Goal: Obtain resource: Download file/media

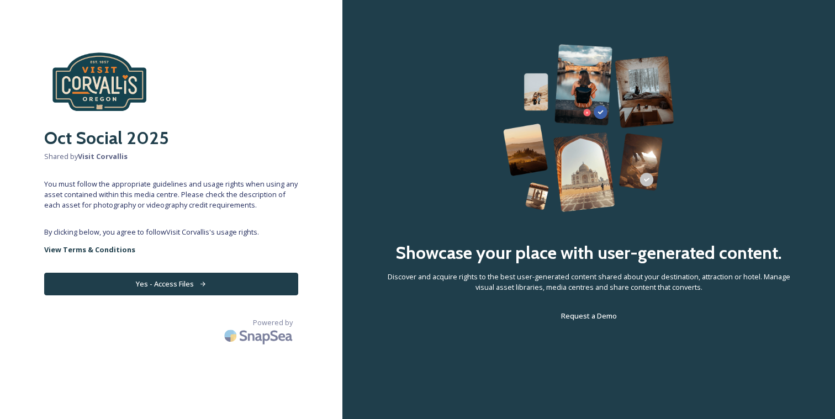
click at [166, 293] on button "Yes - Access Files" at bounding box center [171, 284] width 254 height 23
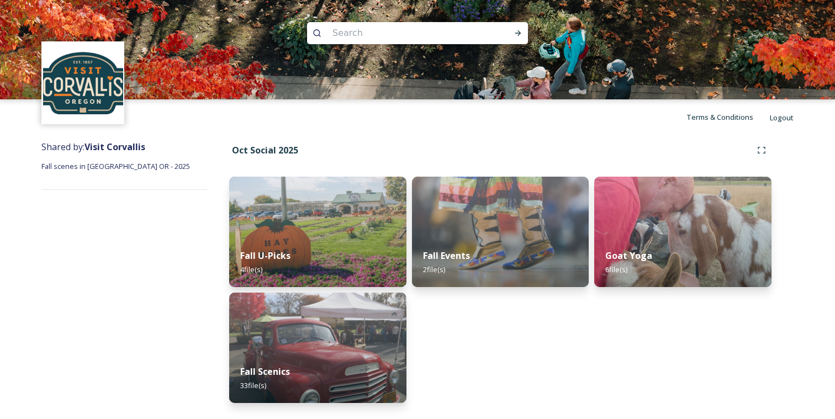
click at [113, 146] on strong "Visit Corvallis" at bounding box center [114, 147] width 61 height 12
click at [105, 172] on div "Shared by: [PERSON_NAME] Fall scenes in [GEOGRAPHIC_DATA] OR - 2025" at bounding box center [124, 274] width 166 height 279
click at [80, 71] on img at bounding box center [83, 83] width 80 height 80
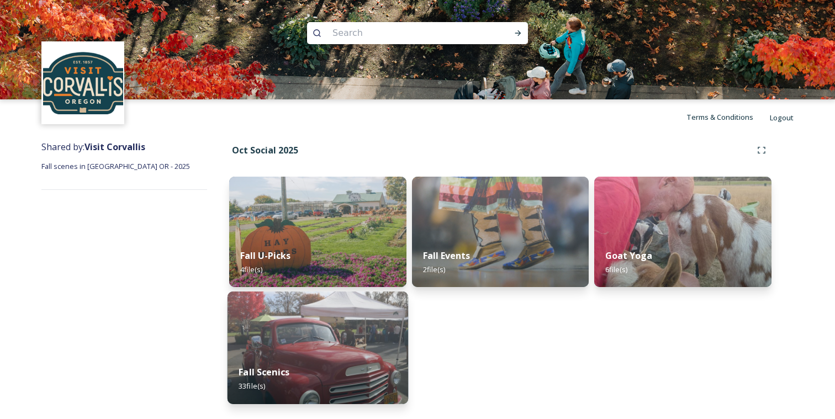
click at [332, 345] on img at bounding box center [318, 348] width 181 height 113
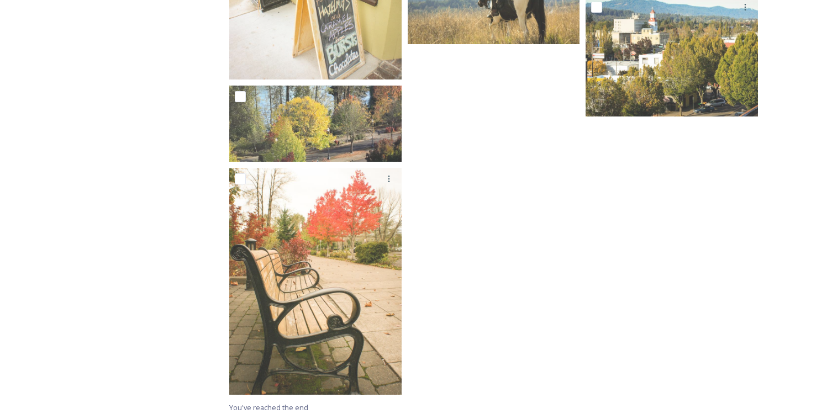
scroll to position [1807, 0]
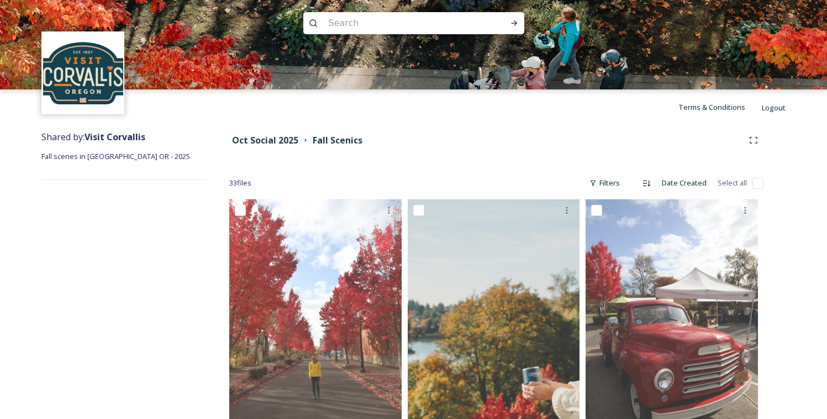
scroll to position [0, 0]
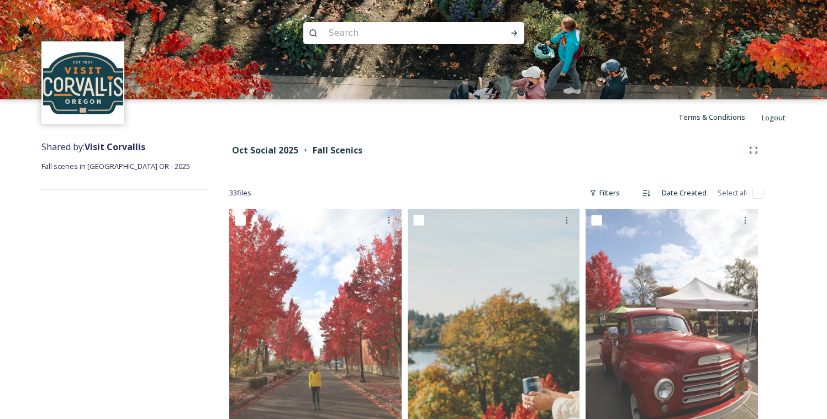
click at [92, 92] on img at bounding box center [83, 83] width 80 height 80
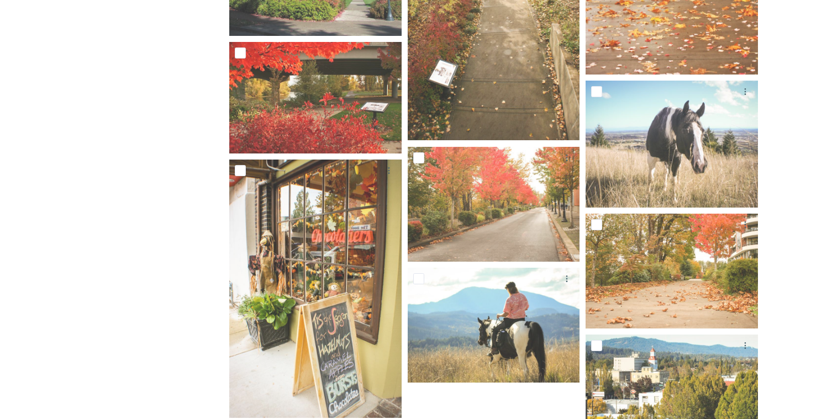
scroll to position [1773, 0]
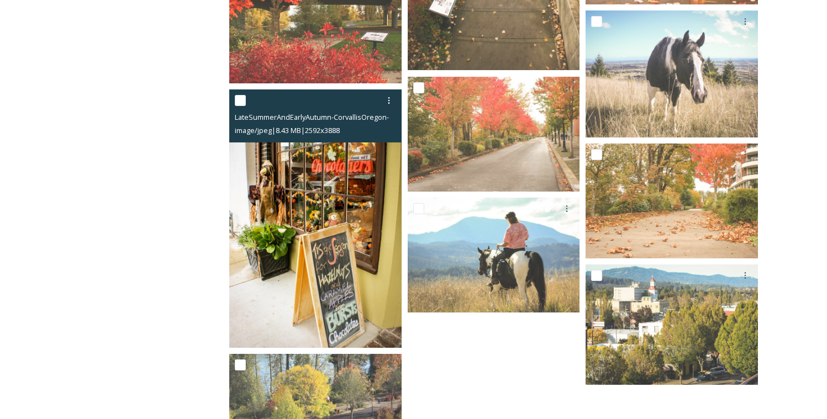
click at [345, 214] on img at bounding box center [315, 218] width 172 height 258
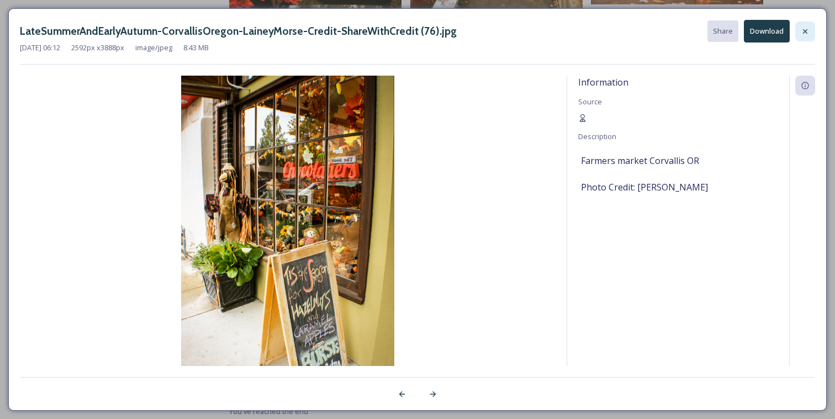
click at [810, 34] on div at bounding box center [805, 32] width 20 height 20
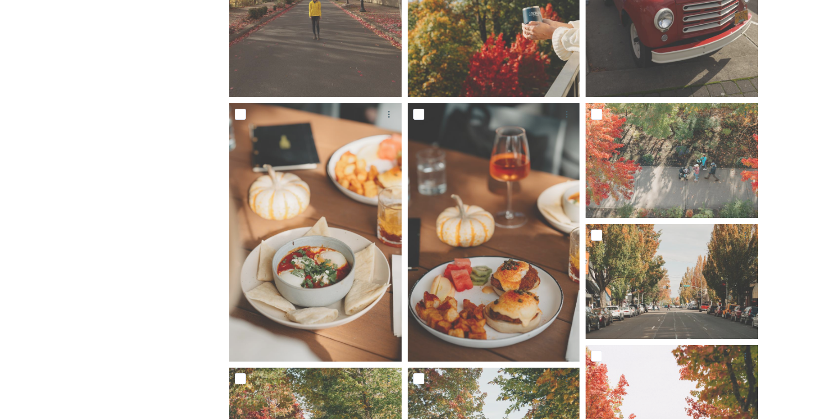
scroll to position [0, 0]
